Goal: Information Seeking & Learning: Learn about a topic

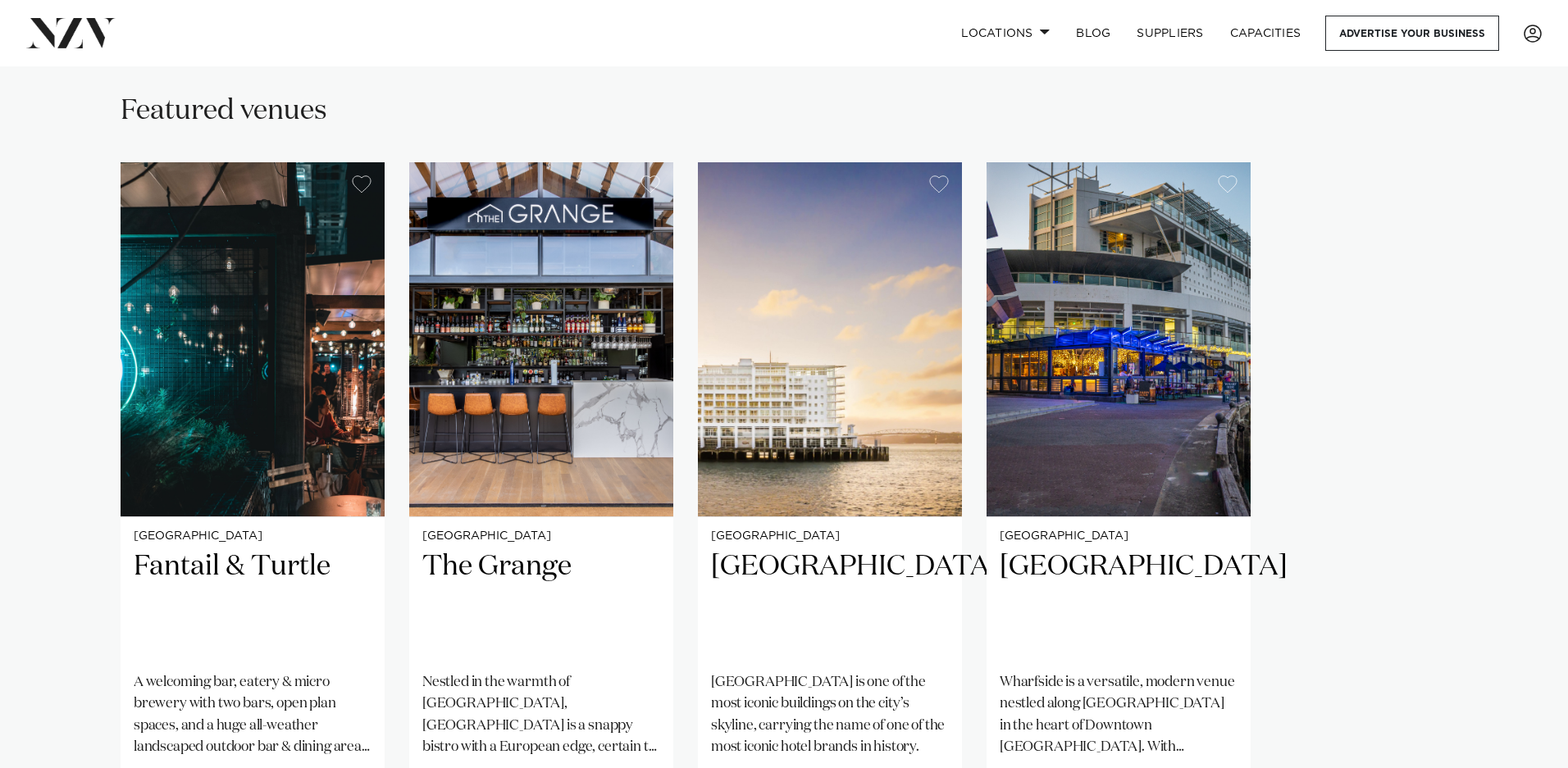
scroll to position [1089, 0]
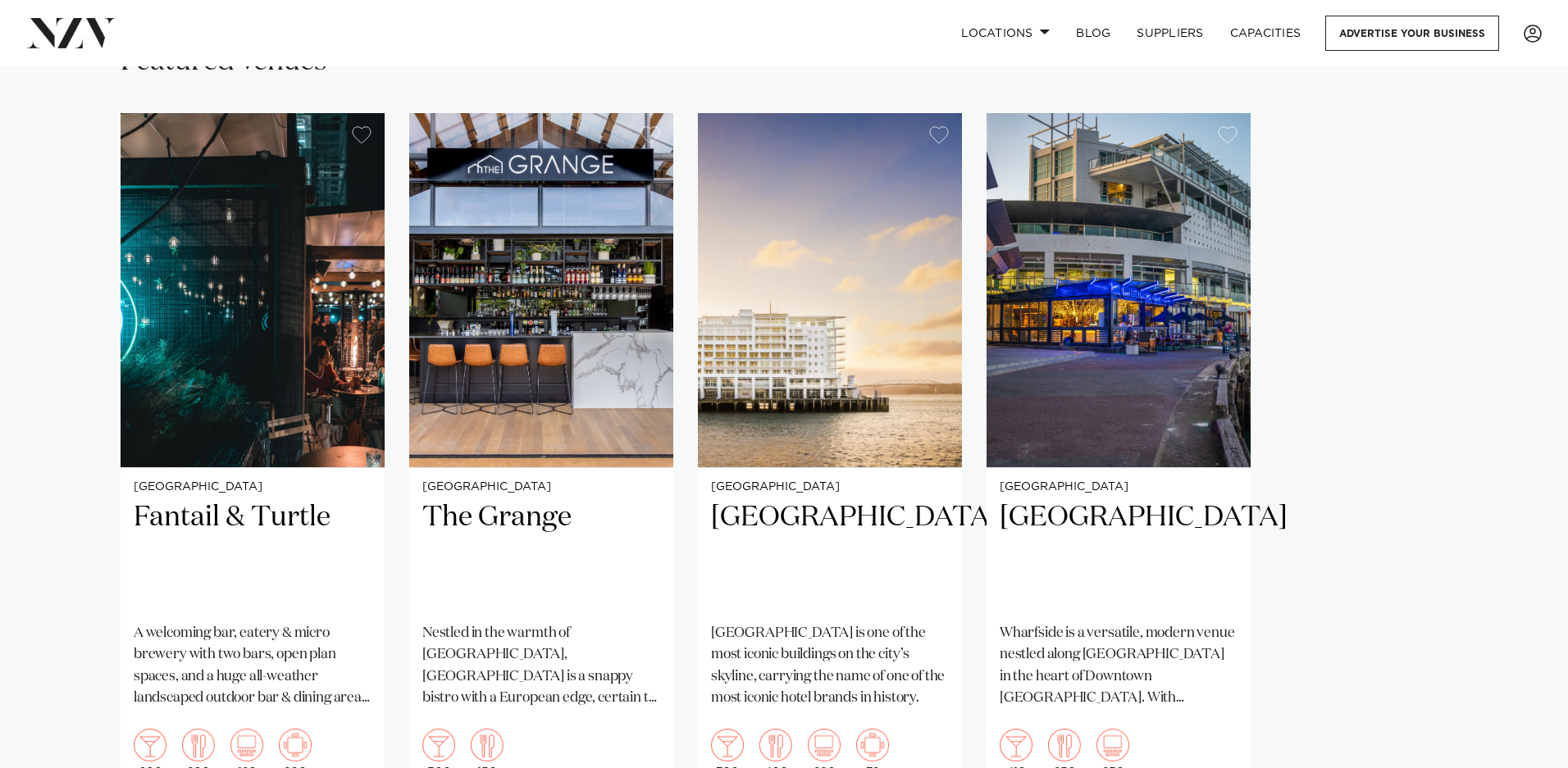
click at [1425, 559] on div "Auckland Fantail & Turtle A welcoming bar, eatery & micro brewery with two bars…" at bounding box center [783, 451] width 1326 height 678
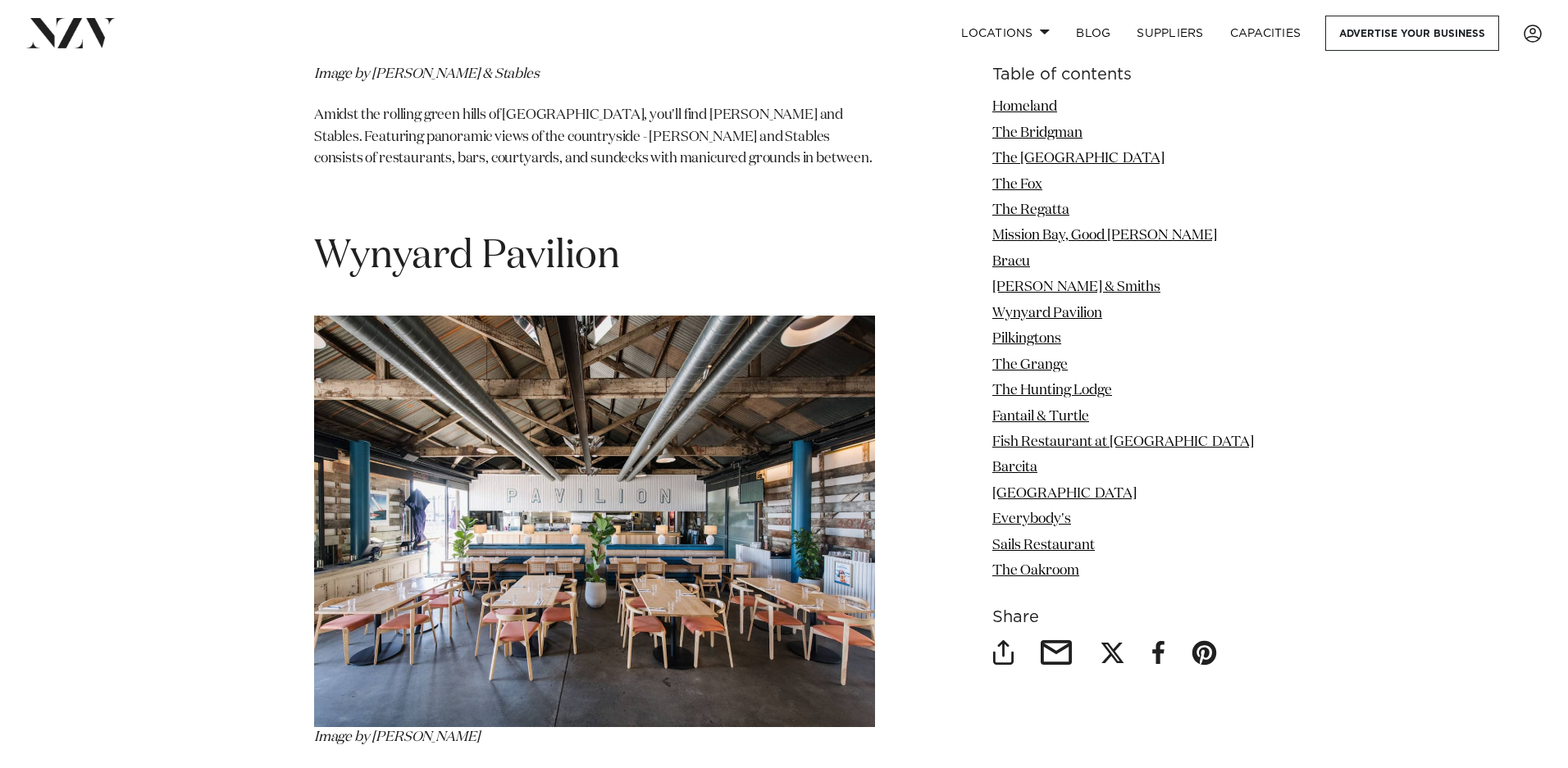
scroll to position [7053, 0]
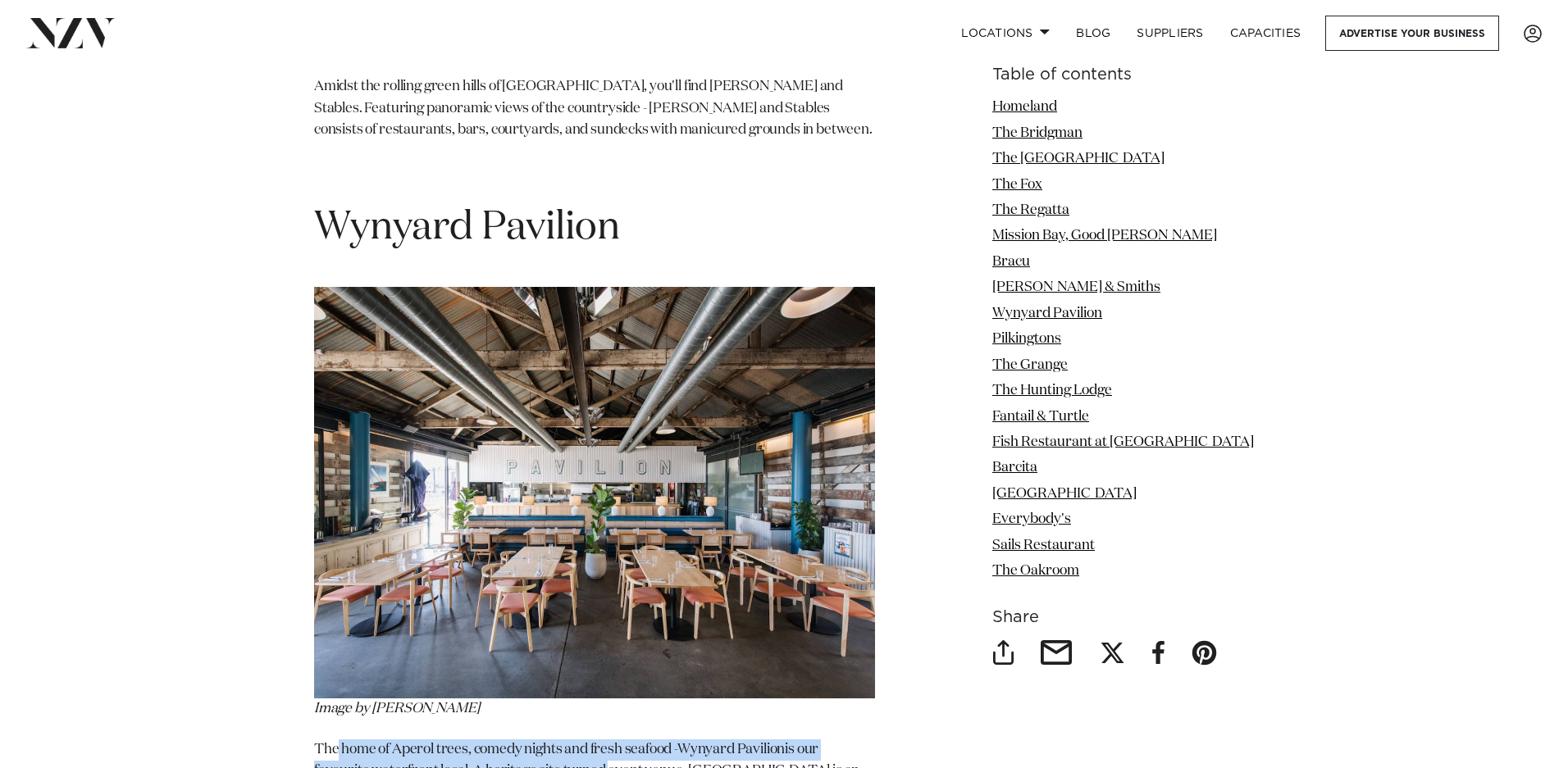
drag, startPoint x: 339, startPoint y: 661, endPoint x: 604, endPoint y: 670, distance: 265.2
click at [604, 740] on p "The home of Aperol trees, comedy nights and fresh seafood - [GEOGRAPHIC_DATA] i…" at bounding box center [594, 783] width 561 height 86
drag, startPoint x: 677, startPoint y: 709, endPoint x: 698, endPoint y: 709, distance: 21.0
click at [678, 740] on p "The home of Aperol trees, comedy nights and fresh seafood - [GEOGRAPHIC_DATA] i…" at bounding box center [594, 783] width 561 height 86
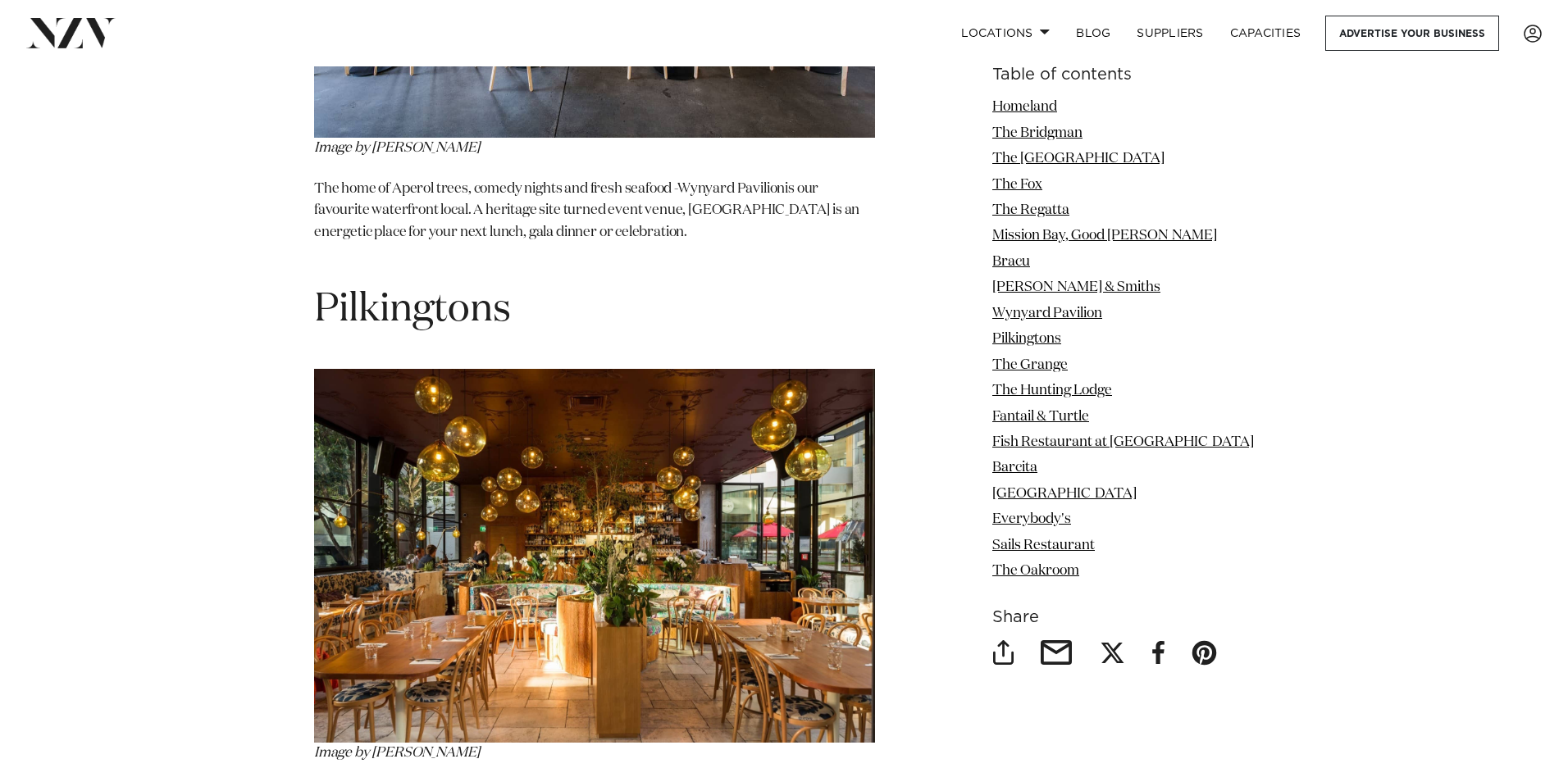
scroll to position [7715, 0]
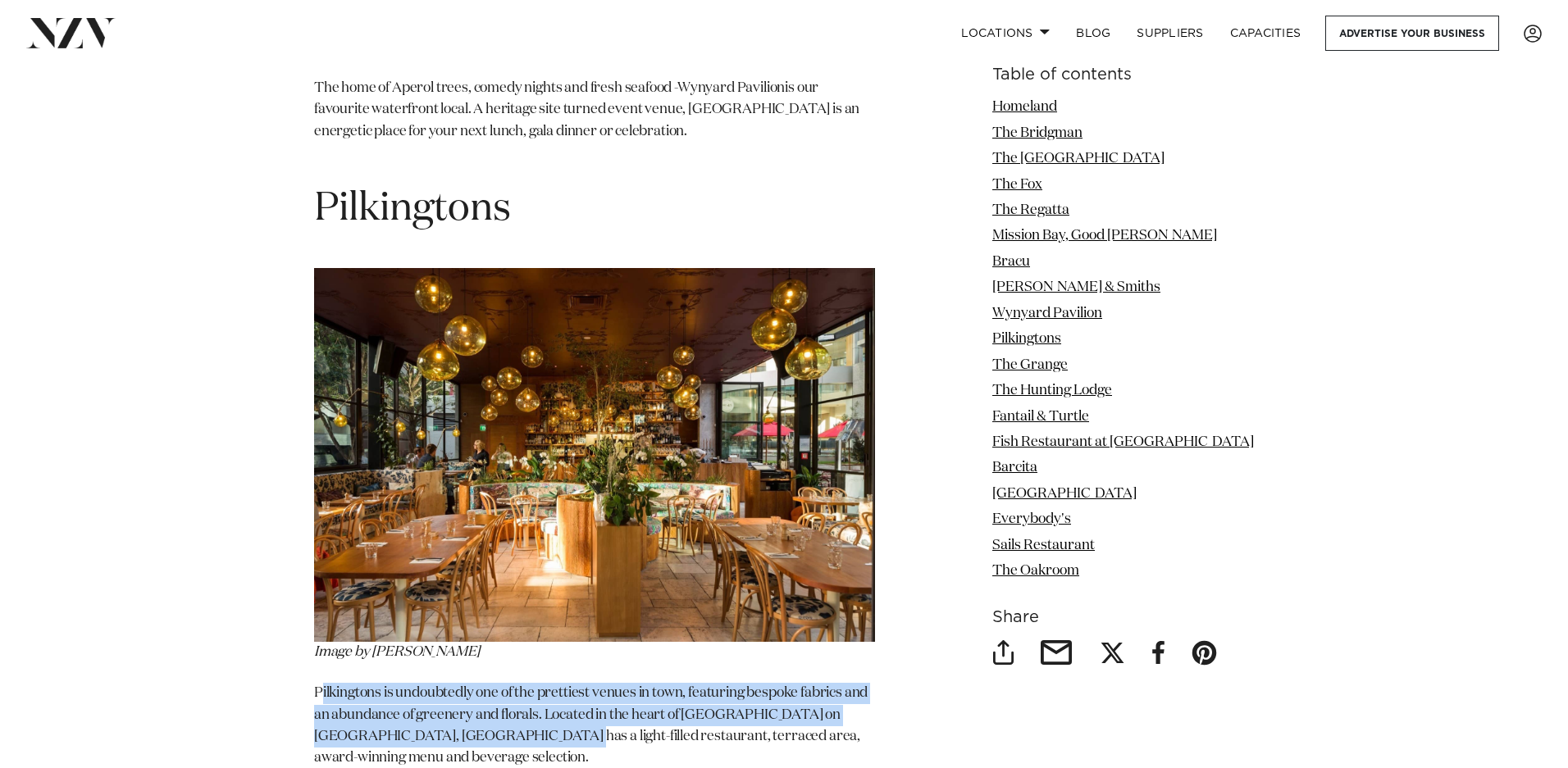
drag, startPoint x: 321, startPoint y: 606, endPoint x: 468, endPoint y: 645, distance: 152.1
click at [468, 683] on p "Pilkingtons is undoubtedly one of the prettiest venues in town, featuring bespo…" at bounding box center [594, 737] width 561 height 108
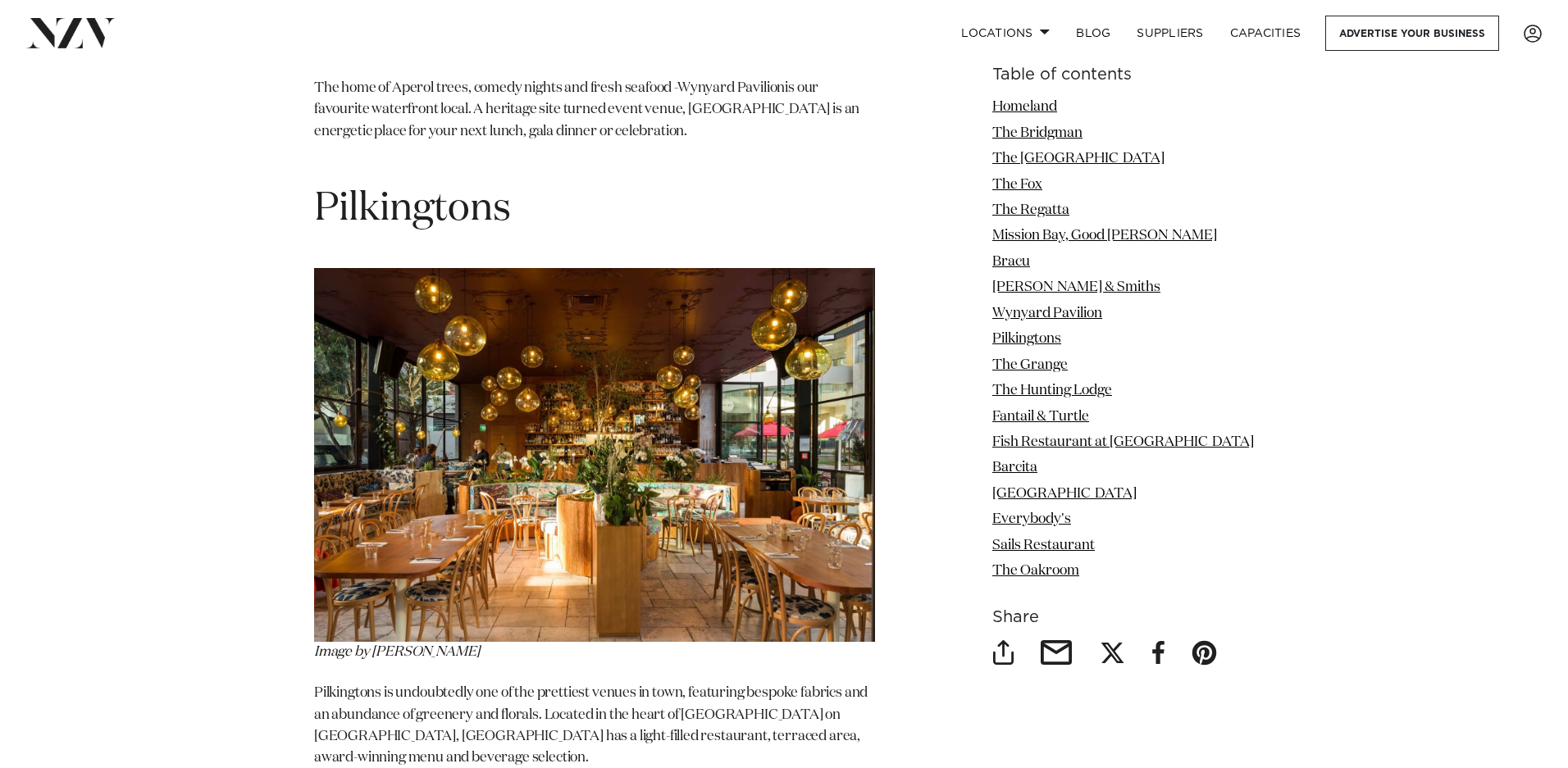
click at [492, 686] on p "Pilkingtons is undoubtedly one of the prettiest venues in town, featuring bespo…" at bounding box center [594, 737] width 561 height 108
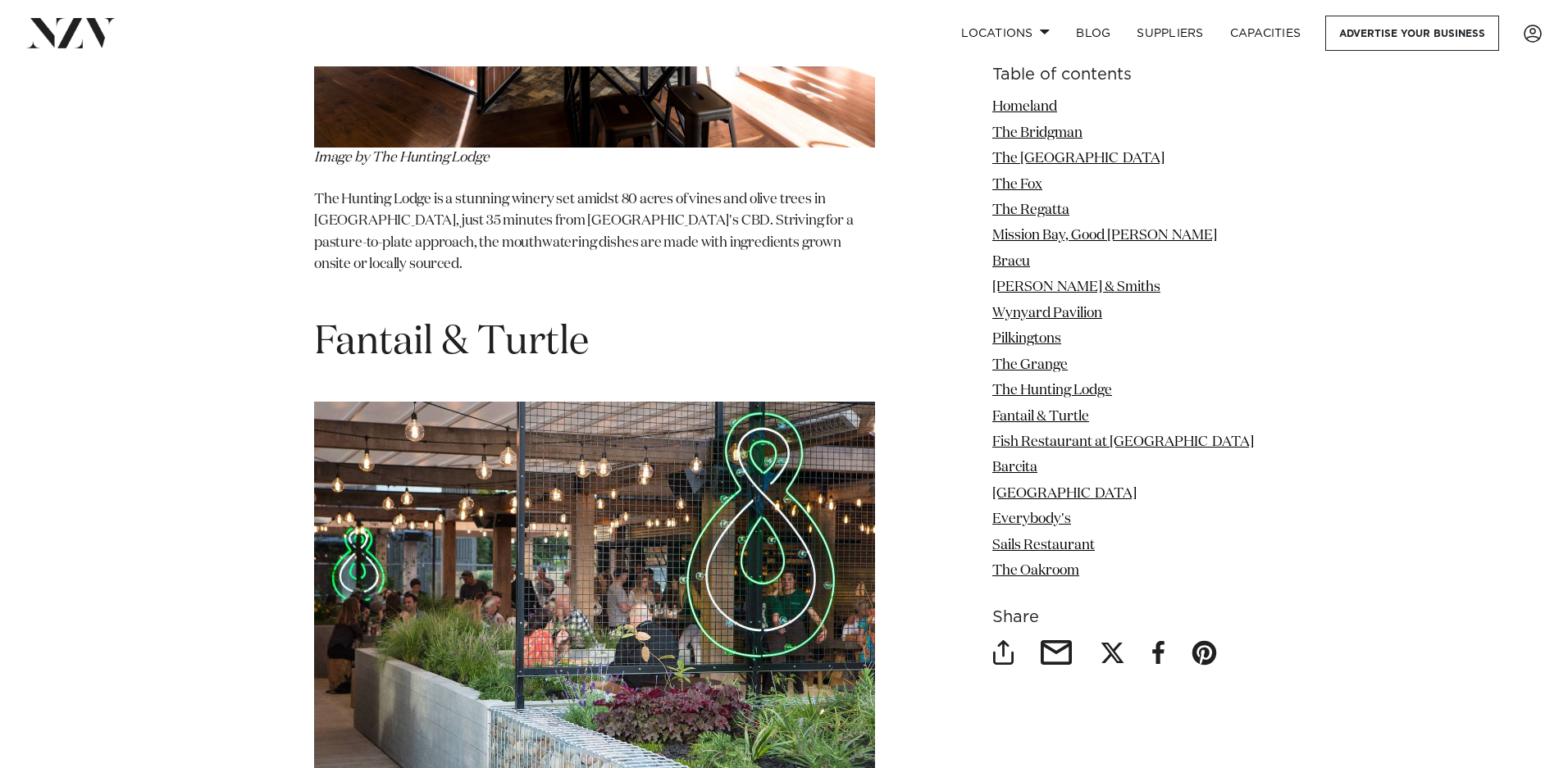
scroll to position [9609, 0]
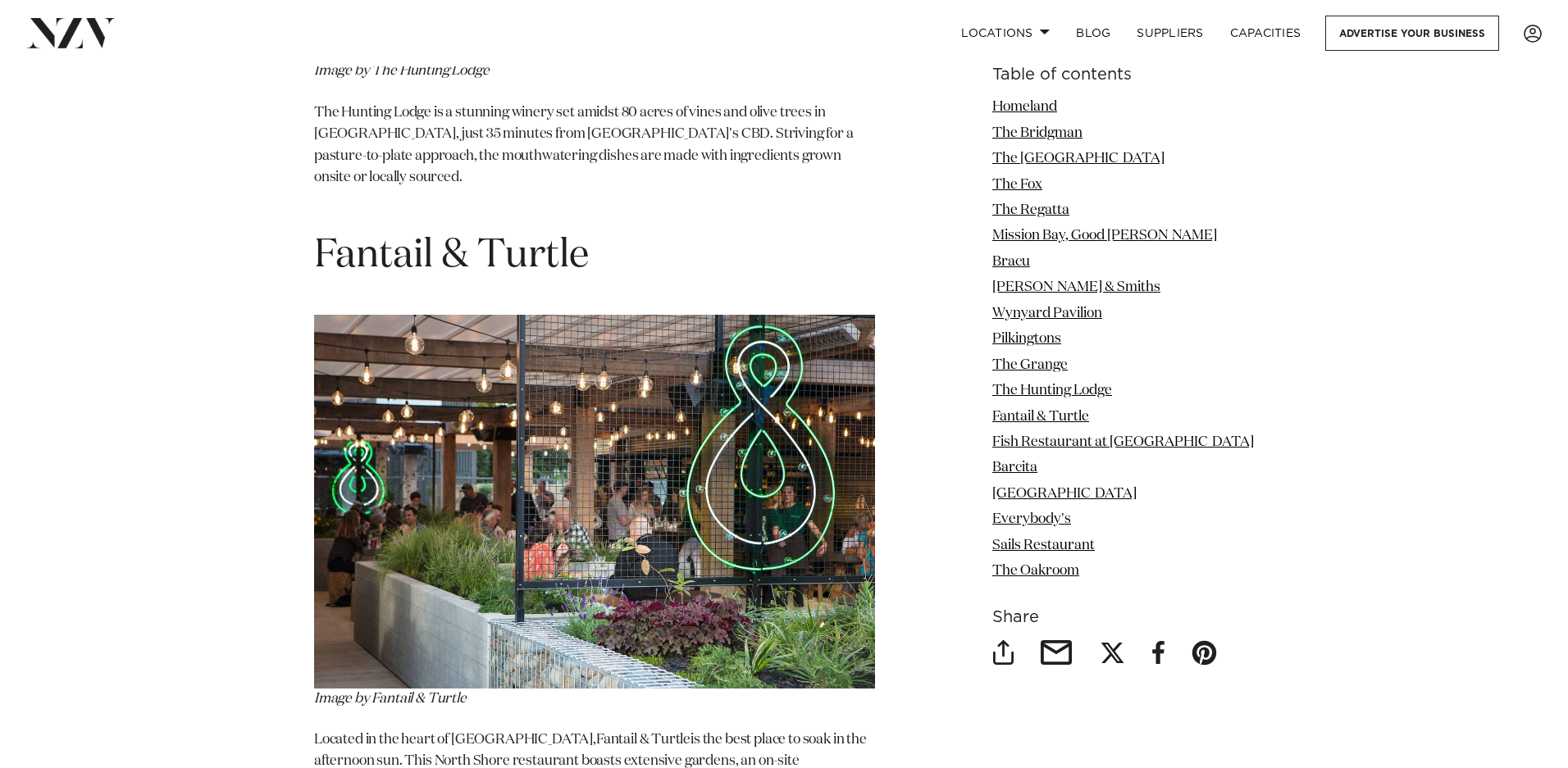
click at [691, 729] on p "Located in the heart of [GEOGRAPHIC_DATA], Fantail & Turtle is the best place t…" at bounding box center [594, 773] width 561 height 86
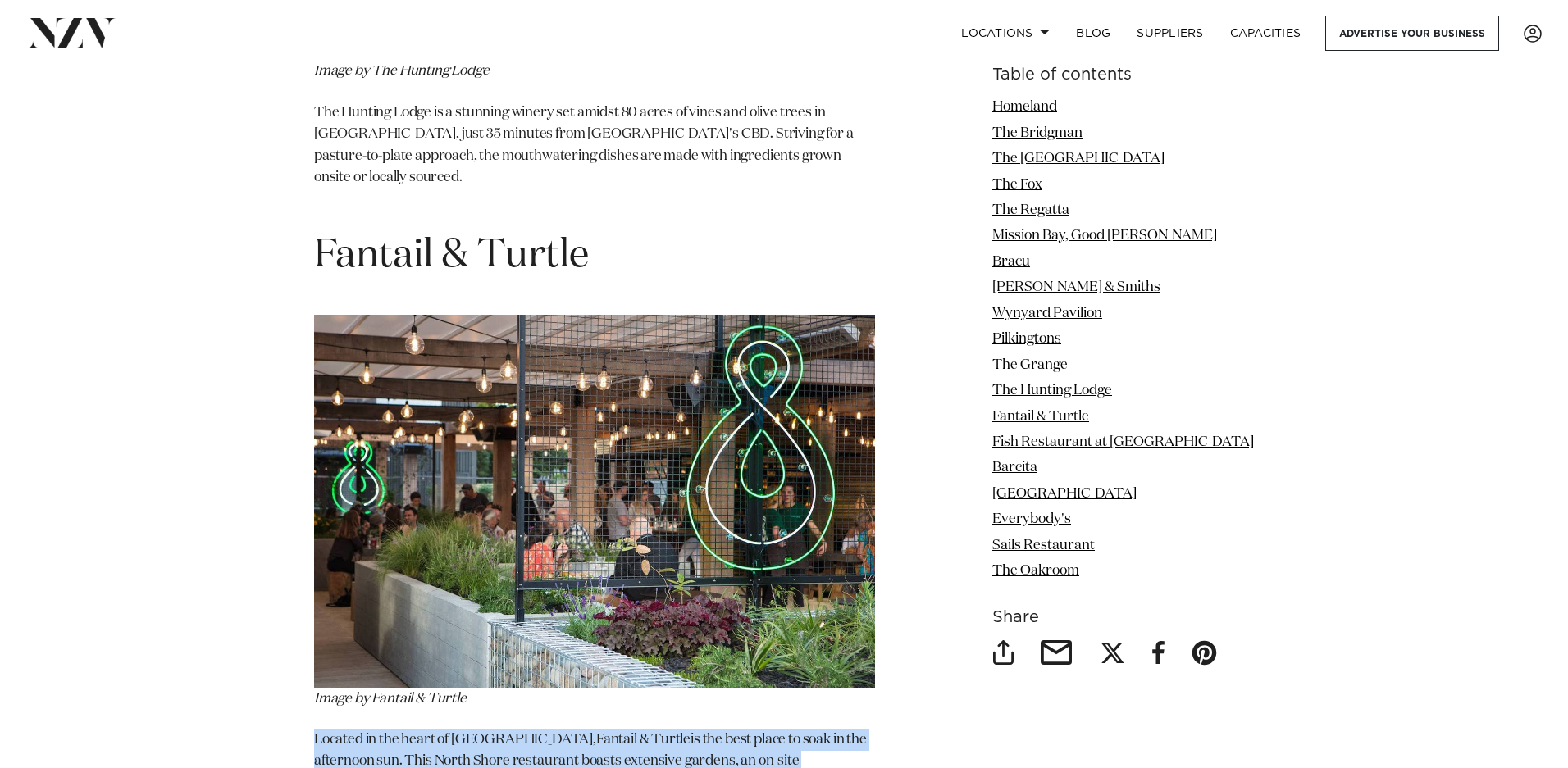
drag, startPoint x: 695, startPoint y: 678, endPoint x: 315, endPoint y: 619, distance: 384.6
click at [315, 729] on p "Located in the heart of [GEOGRAPHIC_DATA], Fantail & Turtle is the best place t…" at bounding box center [594, 773] width 561 height 86
drag, startPoint x: 505, startPoint y: 632, endPoint x: 667, endPoint y: 650, distance: 163.0
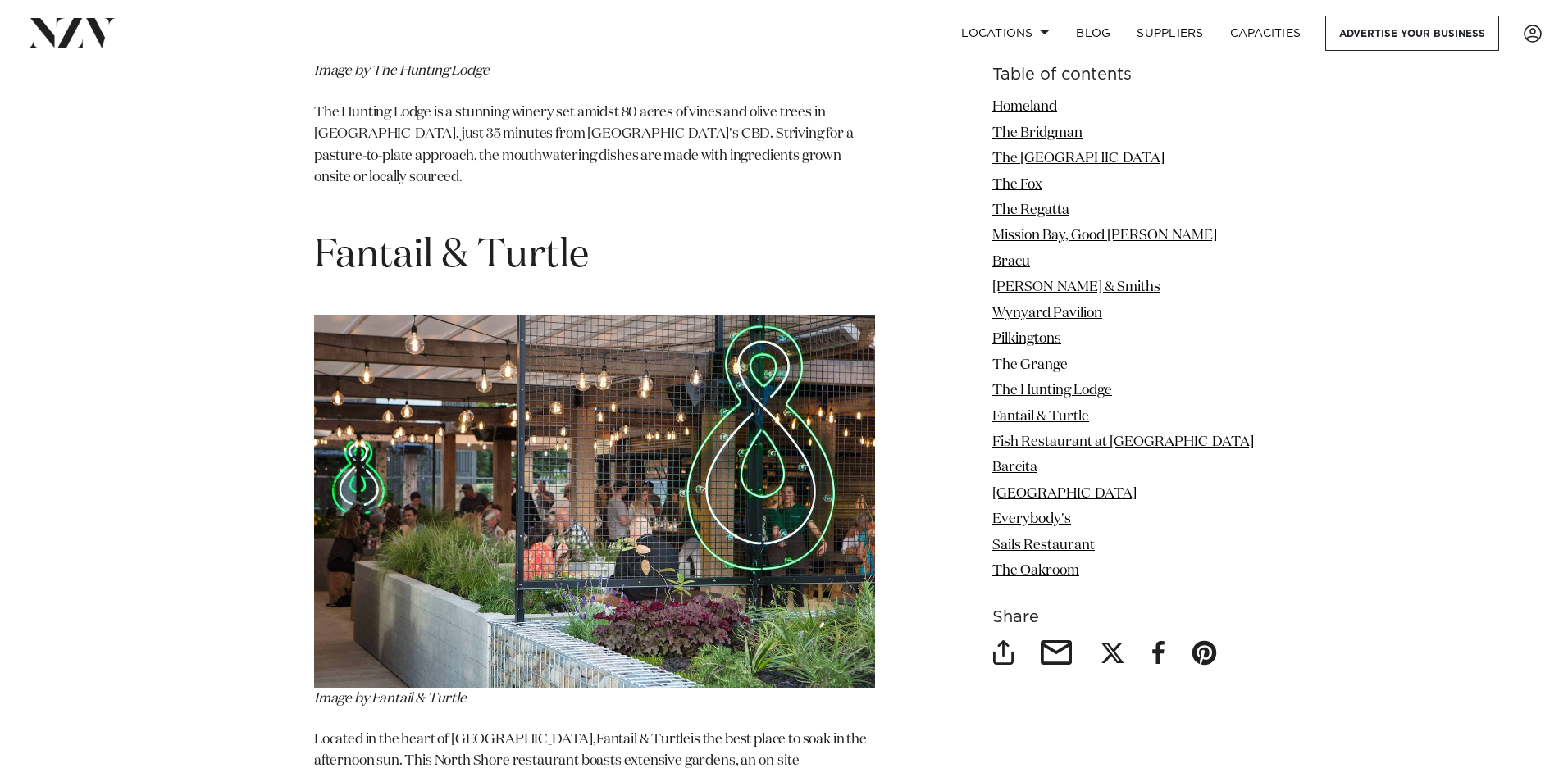
drag, startPoint x: 703, startPoint y: 667, endPoint x: 732, endPoint y: 665, distance: 29.1
click at [705, 729] on p "Located in the heart of [GEOGRAPHIC_DATA], Fantail & Turtle is the best place t…" at bounding box center [594, 773] width 561 height 86
drag, startPoint x: 725, startPoint y: 664, endPoint x: 305, endPoint y: 626, distance: 421.7
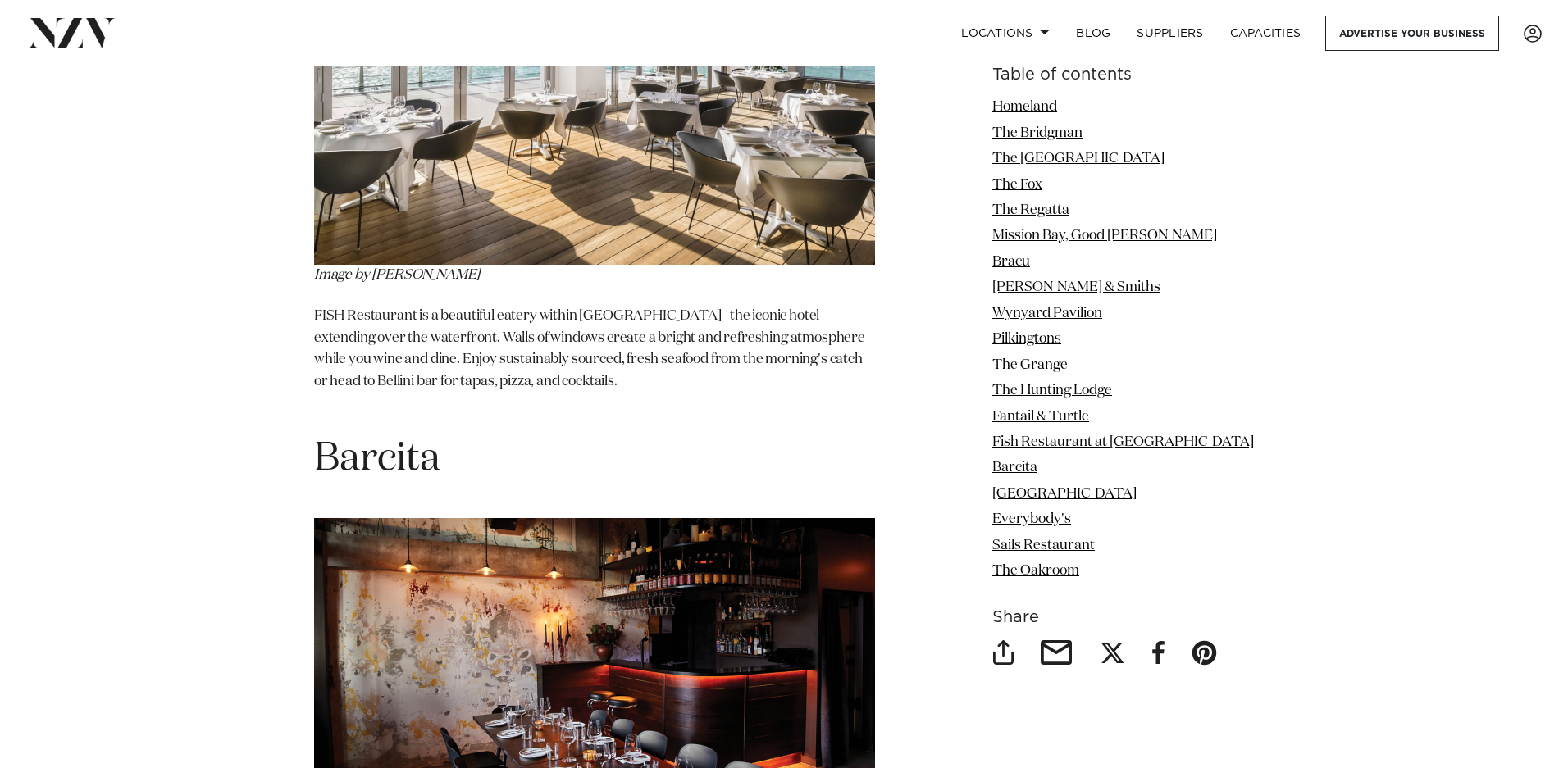
scroll to position [10885, 0]
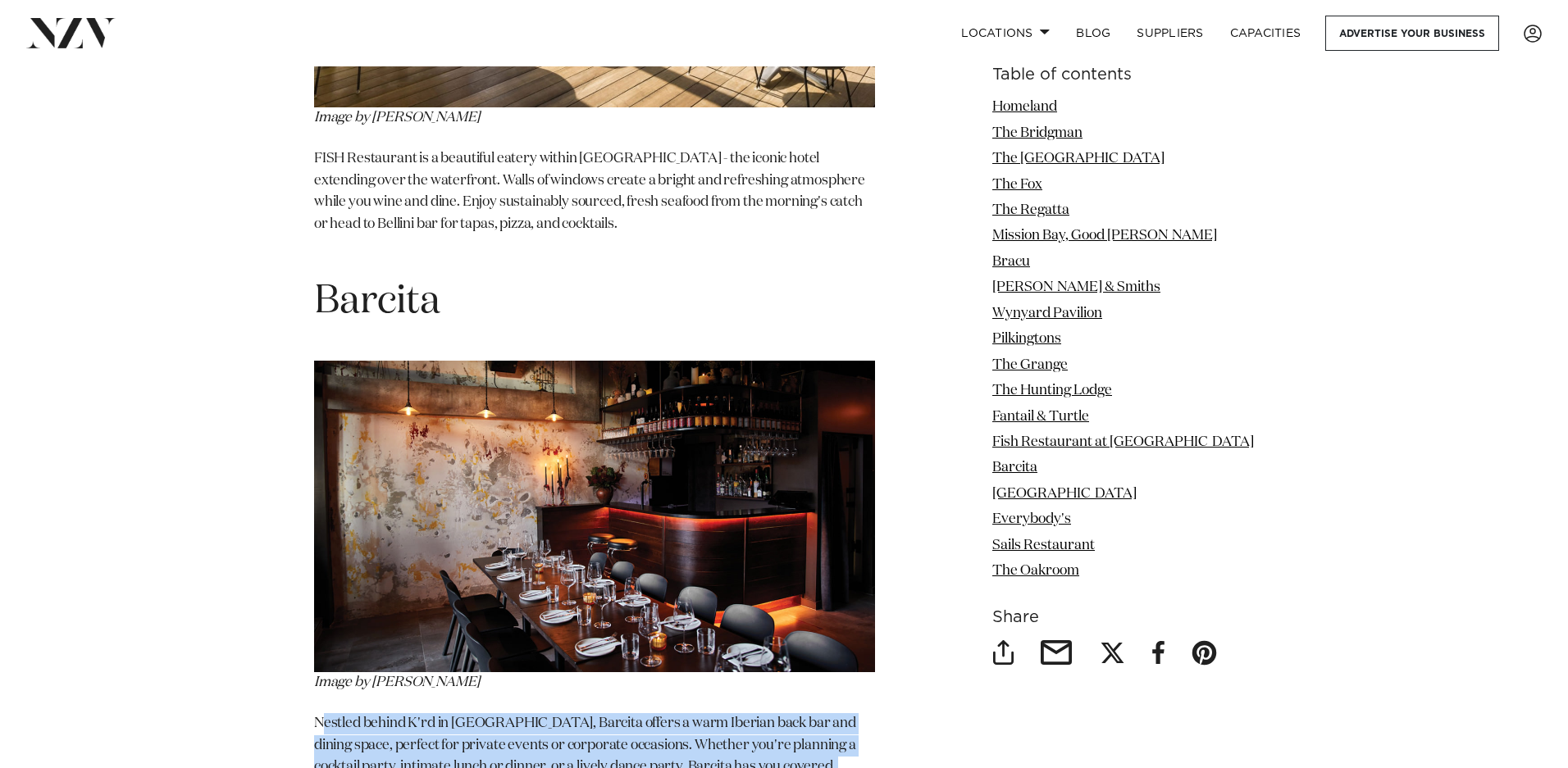
drag, startPoint x: 823, startPoint y: 610, endPoint x: 324, endPoint y: 561, distance: 501.4
click at [324, 713] on p "Nestled behind K'rd in [GEOGRAPHIC_DATA], Barcita offers a warm Iberian back ba…" at bounding box center [594, 757] width 561 height 86
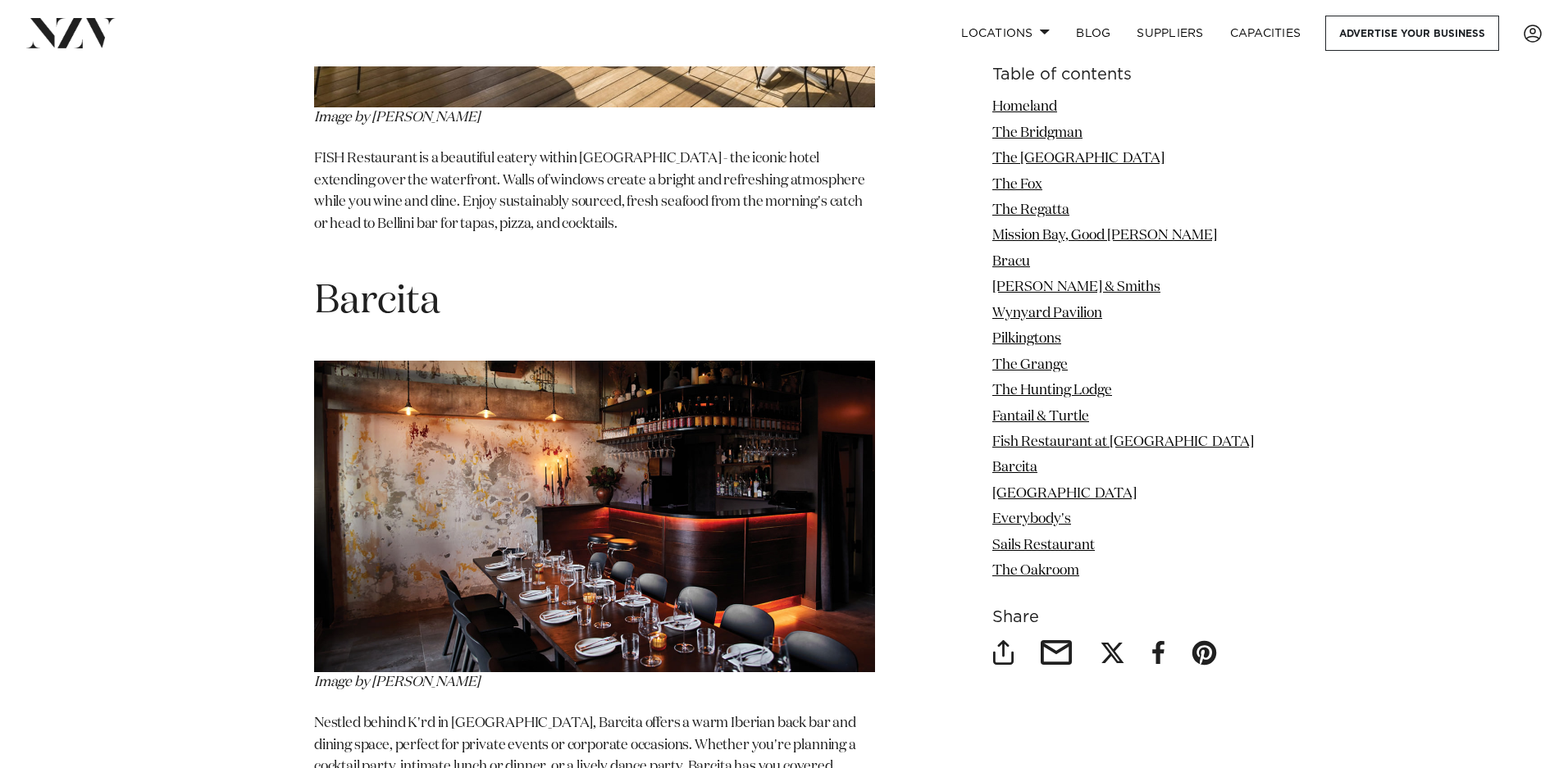
click at [617, 713] on p "Nestled behind K'rd in [GEOGRAPHIC_DATA], Barcita offers a warm Iberian back ba…" at bounding box center [594, 757] width 561 height 86
click at [762, 713] on p "Nestled behind K'rd in [GEOGRAPHIC_DATA], Barcita offers a warm Iberian back ba…" at bounding box center [594, 757] width 561 height 86
click at [801, 713] on p "Nestled behind K'rd in [GEOGRAPHIC_DATA], Barcita offers a warm Iberian back ba…" at bounding box center [594, 757] width 561 height 86
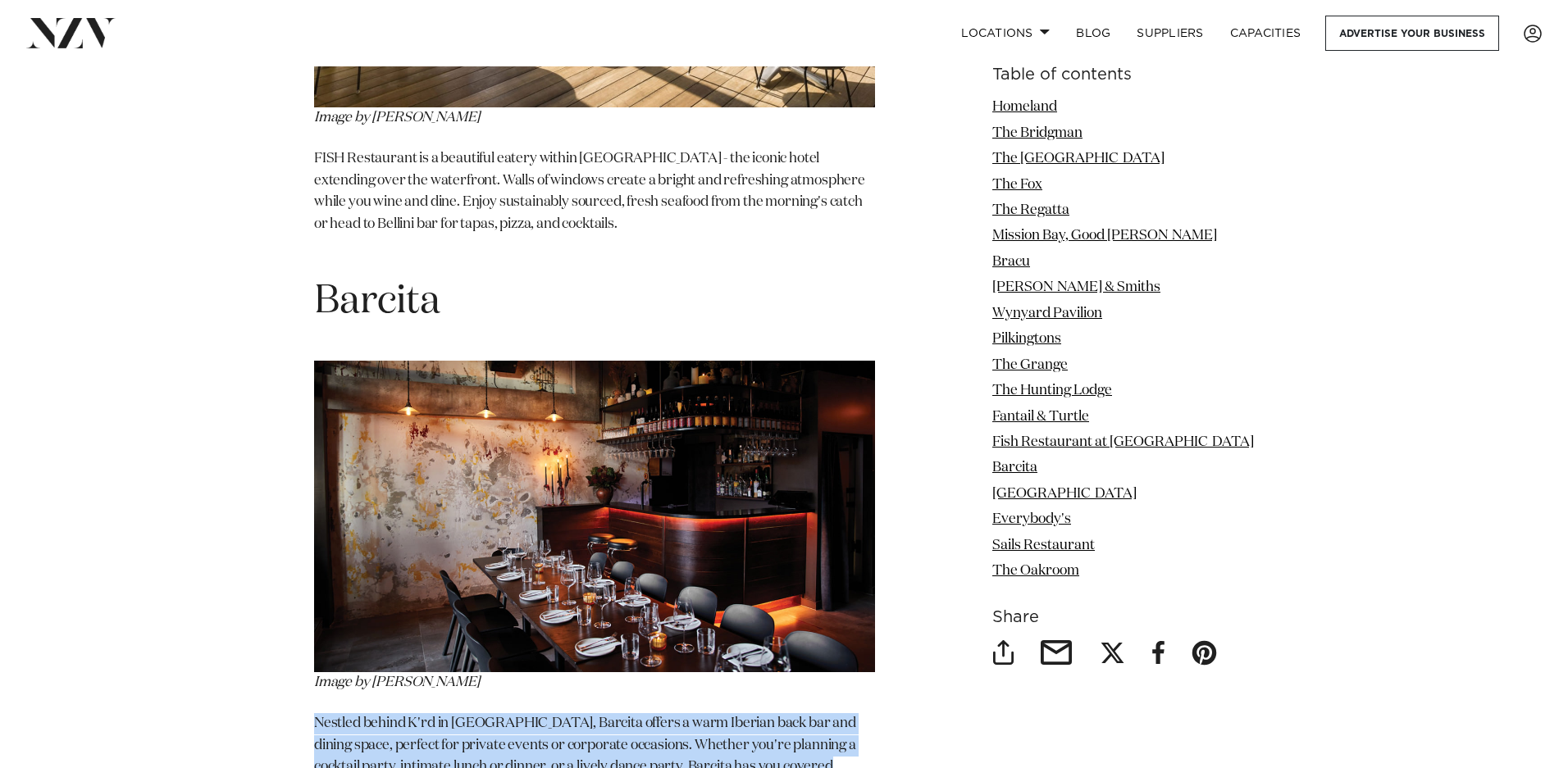
drag, startPoint x: 809, startPoint y: 602, endPoint x: 291, endPoint y: 559, distance: 519.8
click at [340, 713] on p "Nestled behind K'rd in [GEOGRAPHIC_DATA], Barcita offers a warm Iberian back ba…" at bounding box center [594, 757] width 561 height 86
drag, startPoint x: 306, startPoint y: 551, endPoint x: 817, endPoint y: 606, distance: 514.0
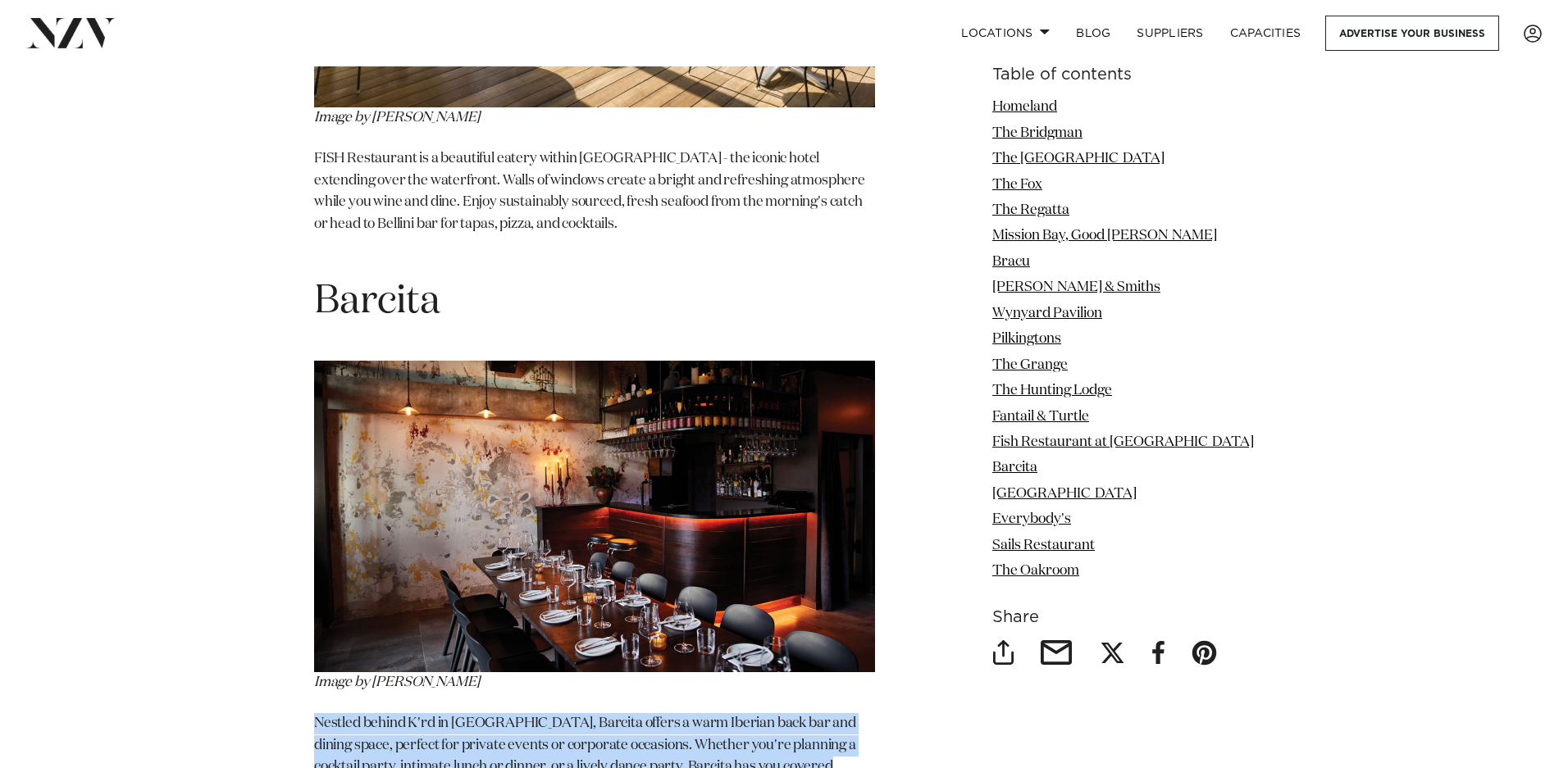
drag, startPoint x: 817, startPoint y: 606, endPoint x: 832, endPoint y: 603, distance: 15.3
click at [822, 713] on p "Nestled behind K'rd in [GEOGRAPHIC_DATA], Barcita offers a warm Iberian back ba…" at bounding box center [594, 757] width 561 height 86
drag, startPoint x: 832, startPoint y: 603, endPoint x: 317, endPoint y: 555, distance: 517.2
click at [317, 713] on p "Nestled behind K'rd in [GEOGRAPHIC_DATA], Barcita offers a warm Iberian back ba…" at bounding box center [594, 757] width 561 height 86
click at [314, 713] on p "Nestled behind K'rd in [GEOGRAPHIC_DATA], Barcita offers a warm Iberian back ba…" at bounding box center [594, 757] width 561 height 86
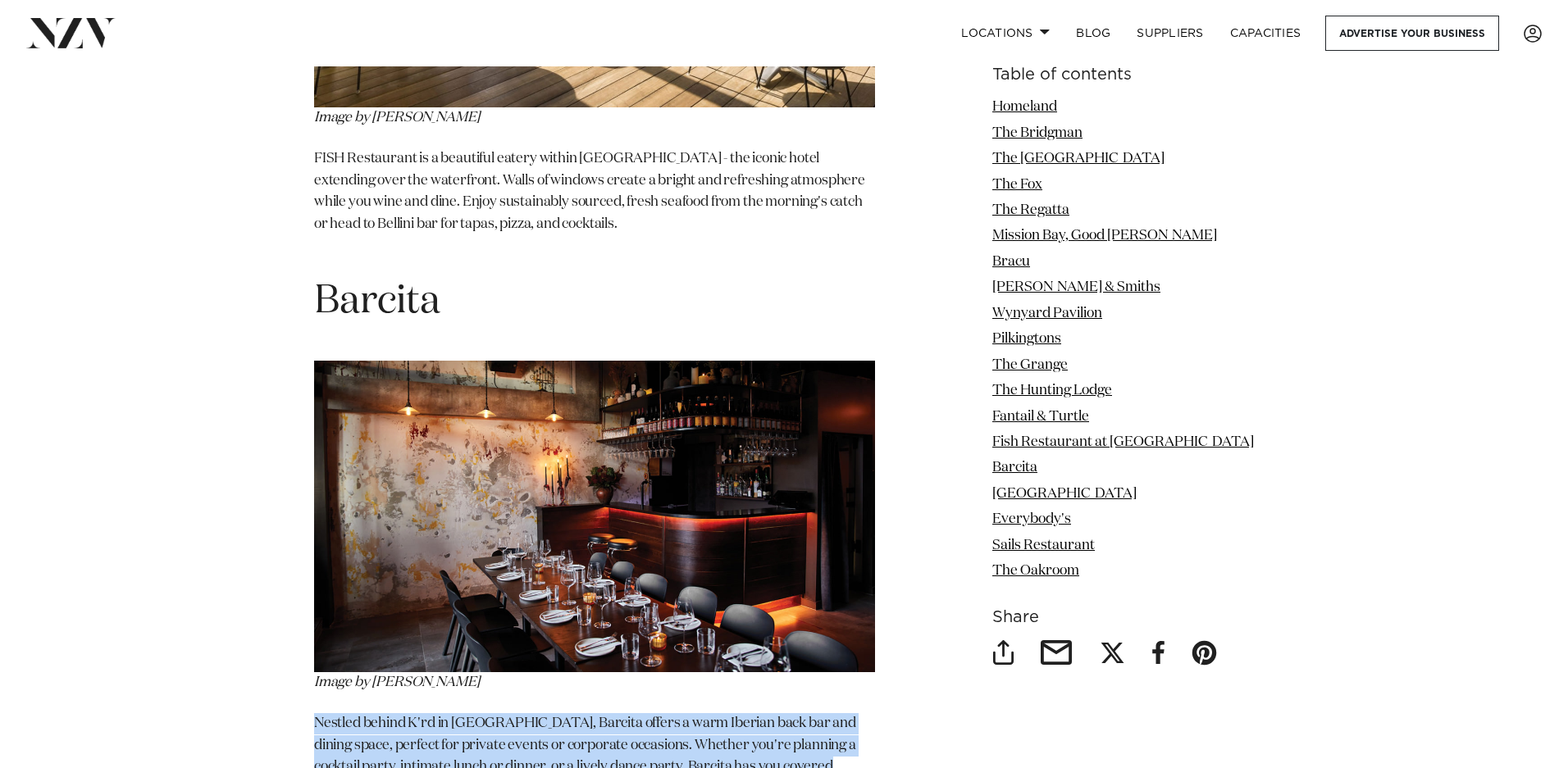
drag, startPoint x: 499, startPoint y: 566, endPoint x: 783, endPoint y: 608, distance: 287.1
click at [783, 713] on p "Nestled behind K'rd in [GEOGRAPHIC_DATA], Barcita offers a warm Iberian back ba…" at bounding box center [594, 757] width 561 height 86
click at [819, 713] on p "Nestled behind K'rd in [GEOGRAPHIC_DATA], Barcita offers a warm Iberian back ba…" at bounding box center [594, 757] width 561 height 86
drag, startPoint x: 836, startPoint y: 604, endPoint x: 309, endPoint y: 549, distance: 529.9
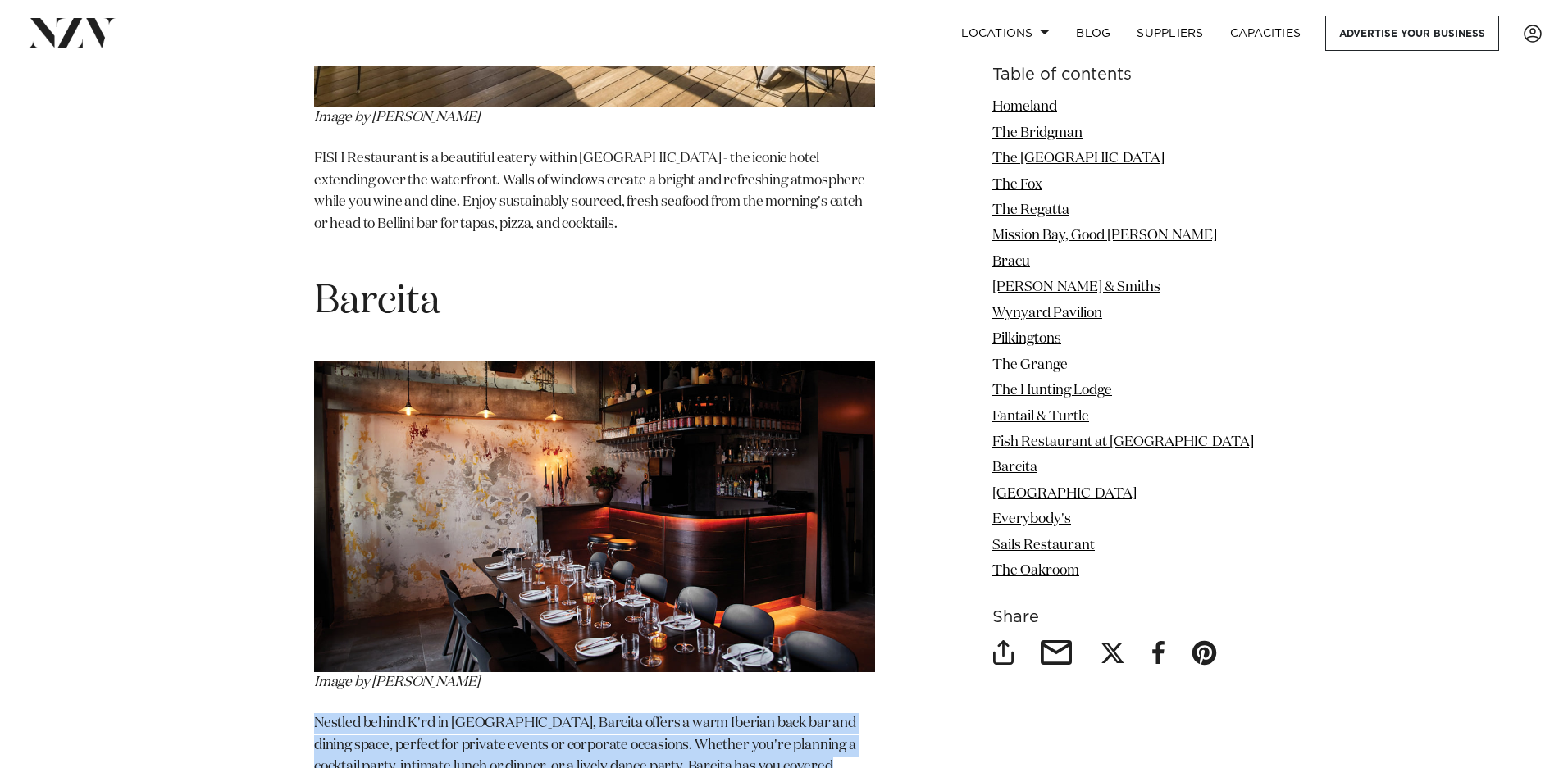
drag, startPoint x: 298, startPoint y: 553, endPoint x: 818, endPoint y: 593, distance: 521.5
click at [831, 713] on p "Nestled behind K'rd in [GEOGRAPHIC_DATA], Barcita offers a warm Iberian back ba…" at bounding box center [594, 757] width 561 height 86
